Goal: Task Accomplishment & Management: Use online tool/utility

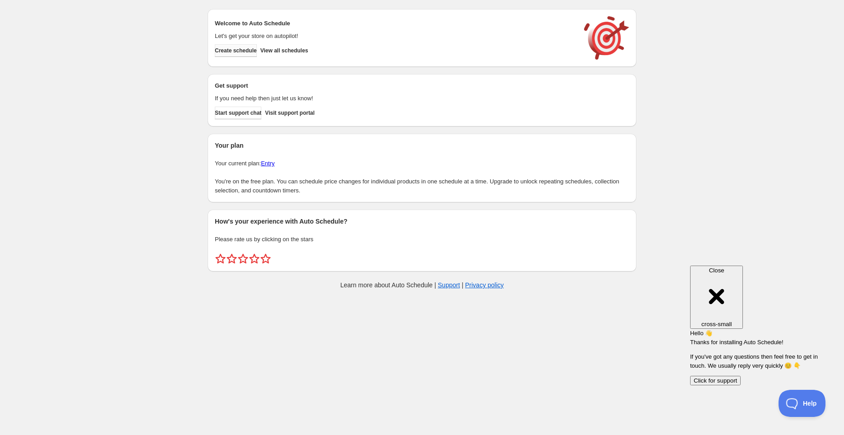
click at [238, 51] on span "Create schedule" at bounding box center [236, 50] width 42 height 7
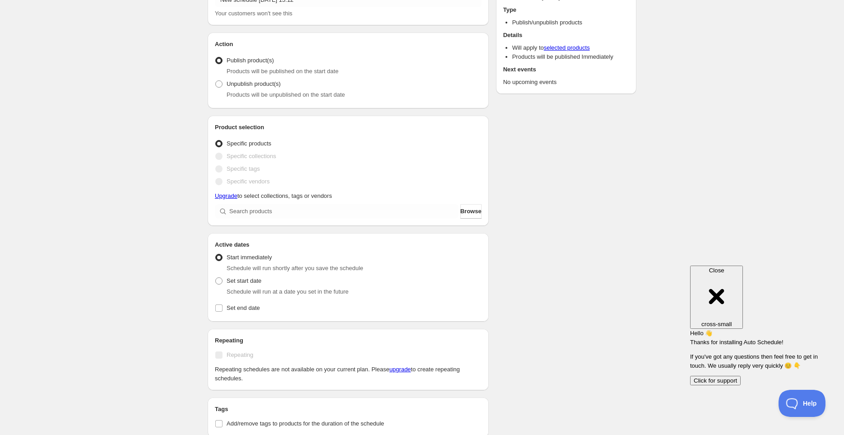
scroll to position [62, 0]
click at [283, 206] on input "search" at bounding box center [343, 210] width 229 height 14
click at [149, 191] on div "New schedule [DATE] 15:12. This page is ready New schedule [DATE] 15:12 Duplica…" at bounding box center [422, 305] width 844 height 735
click at [465, 213] on span "Browse" at bounding box center [470, 210] width 21 height 9
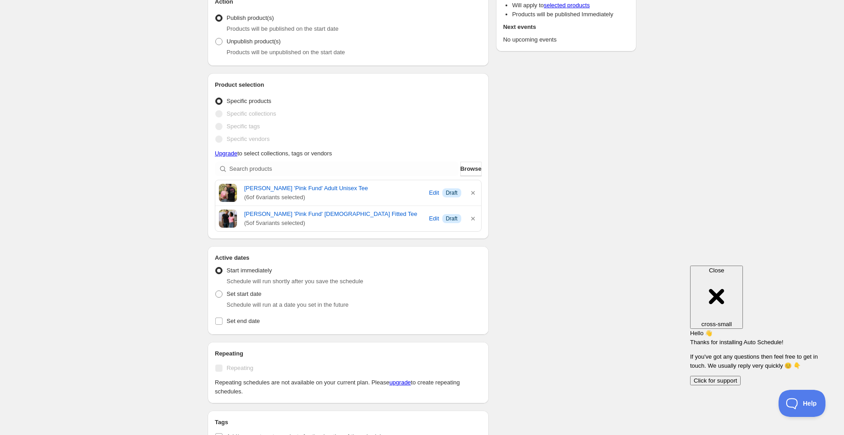
scroll to position [112, 0]
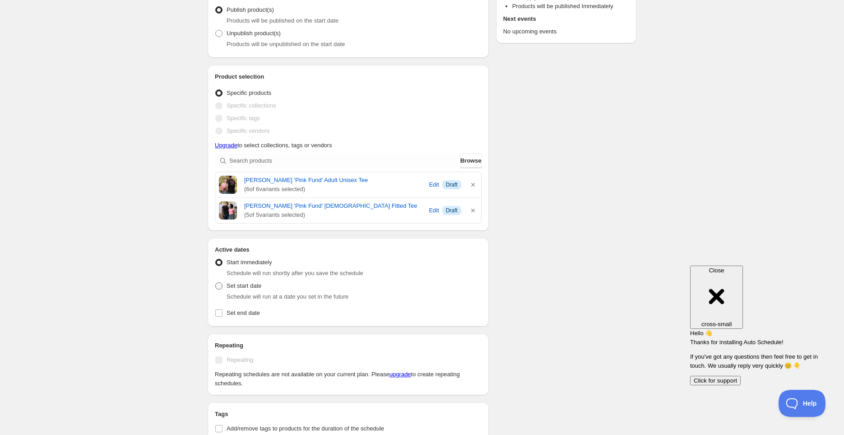
click at [219, 285] on span at bounding box center [218, 285] width 7 height 7
click at [216, 282] on input "Set start date" at bounding box center [215, 282] width 0 height 0
radio input "true"
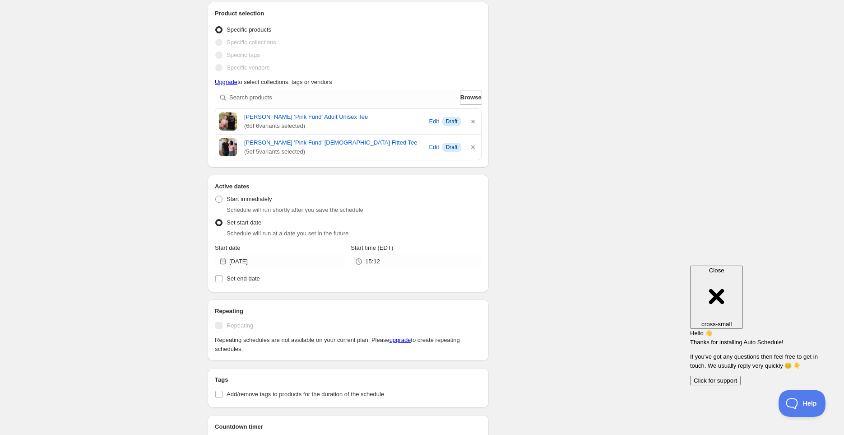
scroll to position [183, 0]
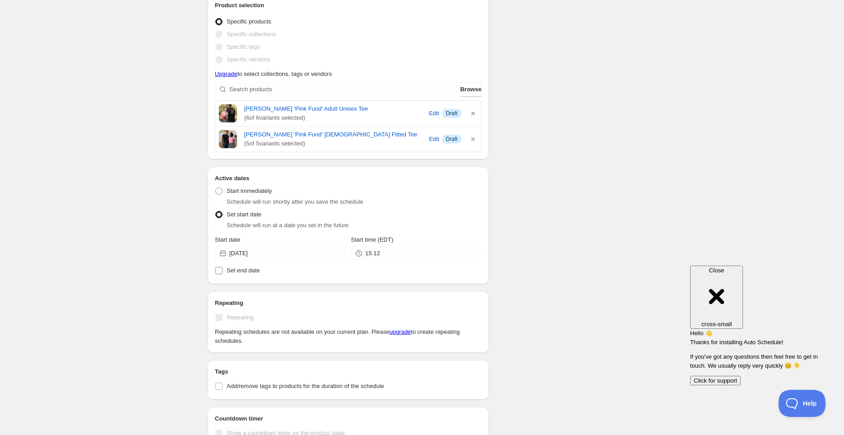
click at [218, 269] on input "Set end date" at bounding box center [218, 270] width 7 height 7
checkbox input "true"
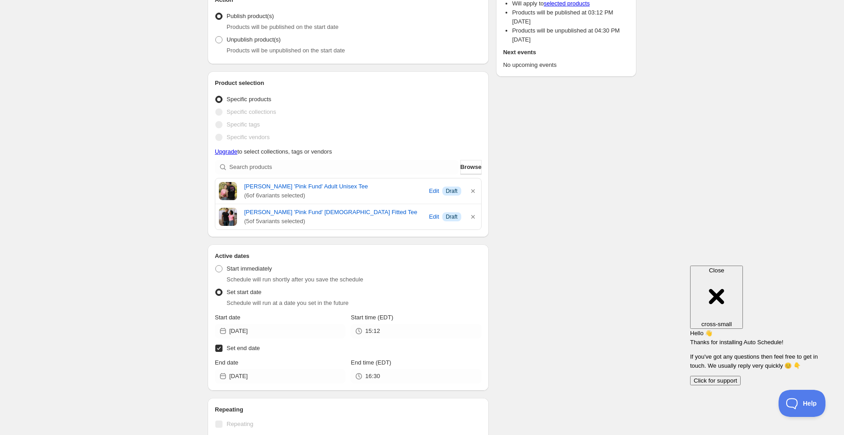
scroll to position [0, 0]
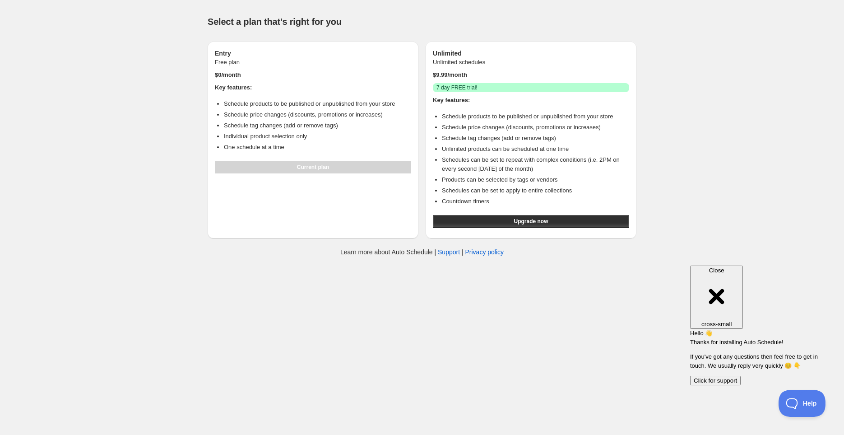
click at [179, 194] on div "Help & support Select a plan that's right for you Entry Free plan $ 0 /month Ke…" at bounding box center [422, 134] width 844 height 269
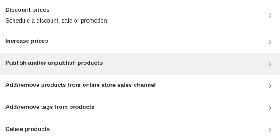
click at [97, 59] on h3 "Publish and/or unpublish products" at bounding box center [53, 63] width 97 height 9
